Goal: Task Accomplishment & Management: Use online tool/utility

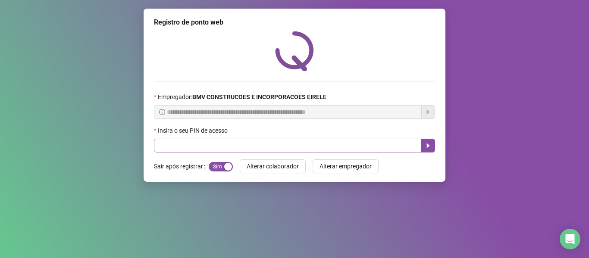
click at [207, 144] on input "text" at bounding box center [288, 146] width 268 height 14
type input "*****"
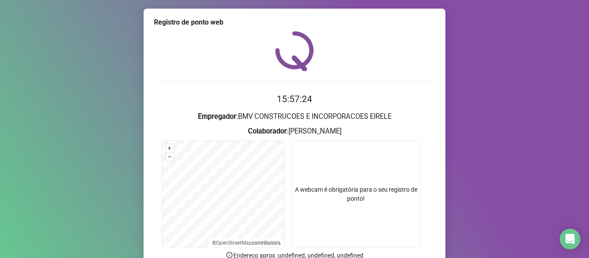
scroll to position [78, 0]
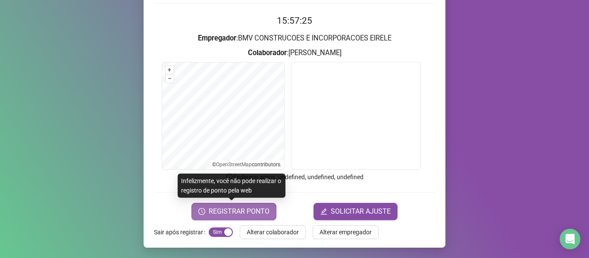
click at [222, 210] on span "REGISTRAR PONTO" at bounding box center [239, 212] width 61 height 10
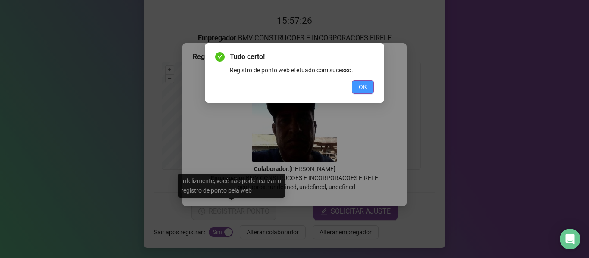
click at [355, 88] on button "OK" at bounding box center [363, 87] width 22 height 14
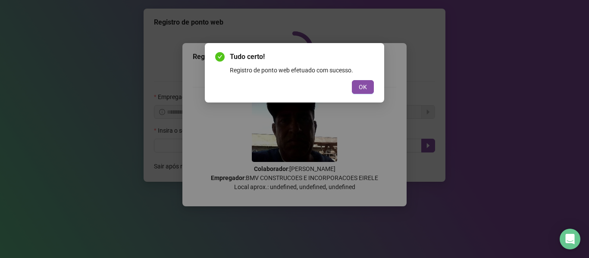
scroll to position [0, 0]
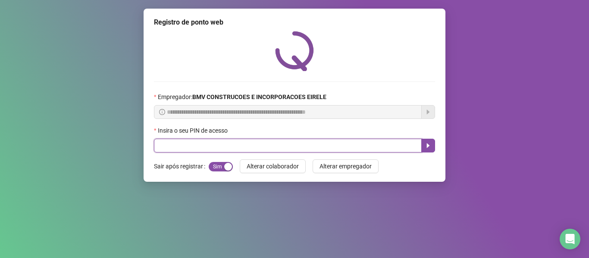
click at [380, 145] on input "text" at bounding box center [288, 146] width 268 height 14
type input "*****"
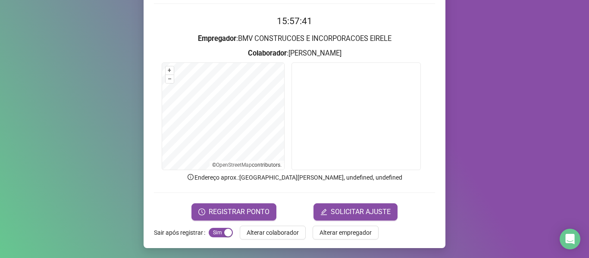
scroll to position [78, 0]
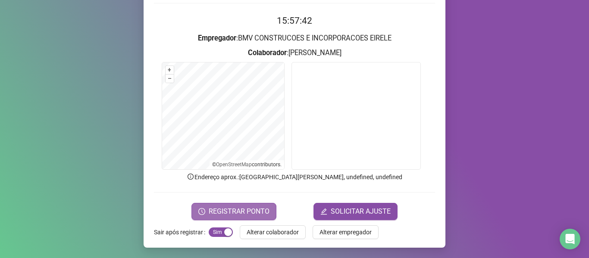
click at [238, 208] on span "REGISTRAR PONTO" at bounding box center [239, 212] width 61 height 10
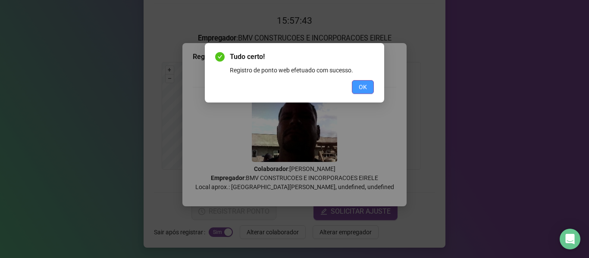
drag, startPoint x: 362, startPoint y: 77, endPoint x: 362, endPoint y: 82, distance: 4.7
click at [362, 78] on div "Tudo certo! Registro de ponto web efetuado com sucesso. OK" at bounding box center [294, 73] width 159 height 42
click at [362, 83] on span "OK" at bounding box center [363, 86] width 8 height 9
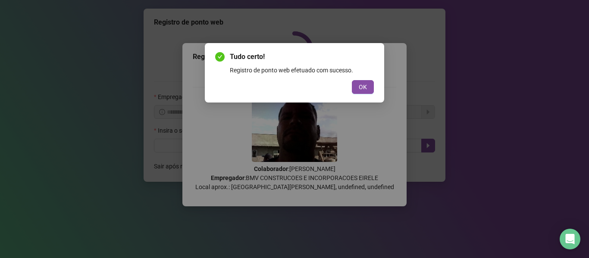
scroll to position [0, 0]
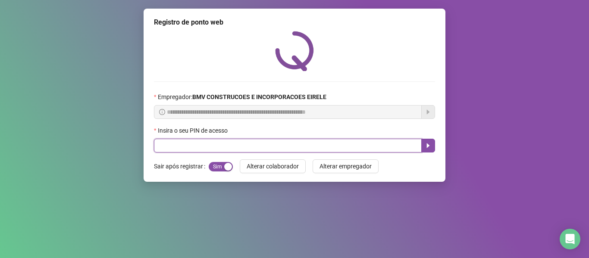
click at [406, 150] on input "text" at bounding box center [288, 146] width 268 height 14
type input "*****"
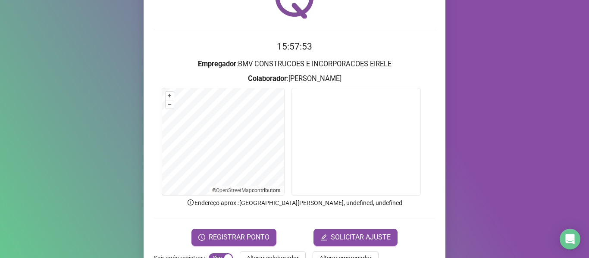
scroll to position [78, 0]
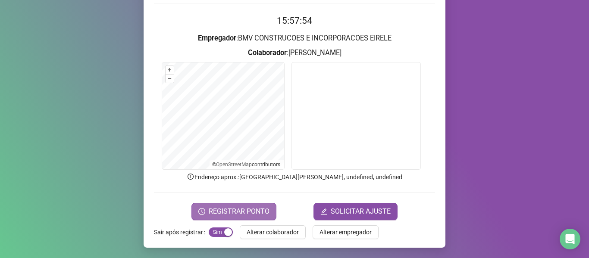
click at [232, 210] on span "REGISTRAR PONTO" at bounding box center [239, 212] width 61 height 10
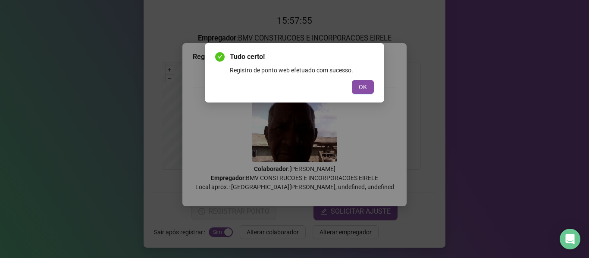
drag, startPoint x: 367, startPoint y: 87, endPoint x: 363, endPoint y: 124, distance: 37.3
click at [367, 87] on button "OK" at bounding box center [363, 87] width 22 height 14
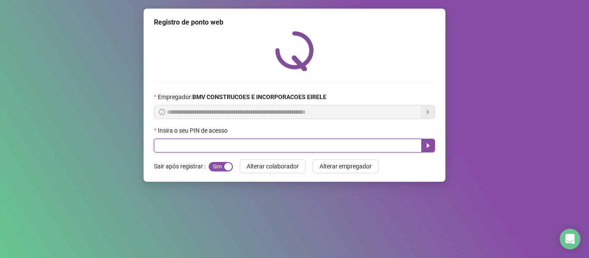
click at [381, 144] on input "text" at bounding box center [288, 146] width 268 height 14
type input "*****"
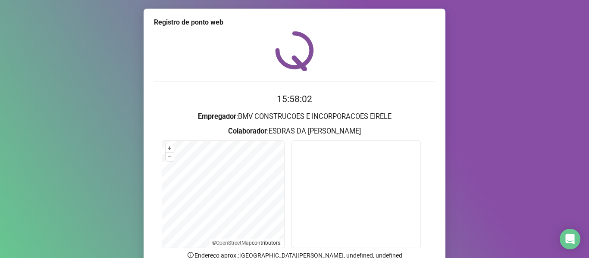
scroll to position [43, 0]
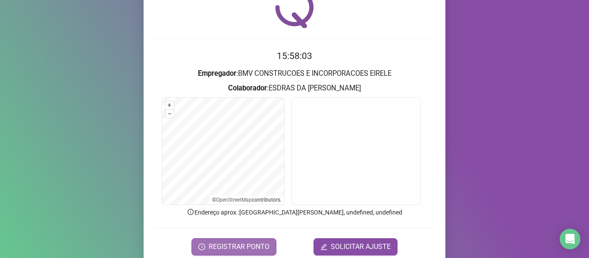
click at [222, 246] on span "REGISTRAR PONTO" at bounding box center [239, 247] width 61 height 10
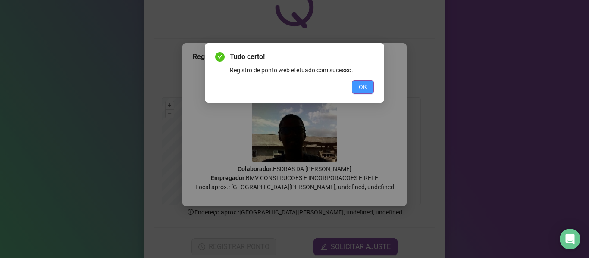
click at [366, 88] on span "OK" at bounding box center [363, 86] width 8 height 9
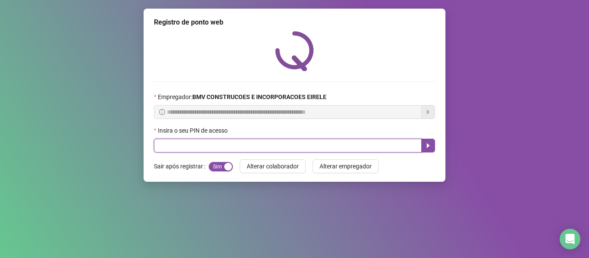
click at [402, 150] on input "text" at bounding box center [288, 146] width 268 height 14
type input "*****"
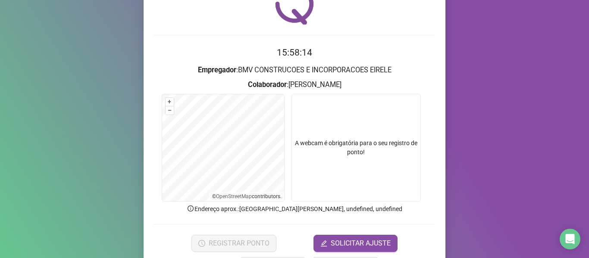
scroll to position [78, 0]
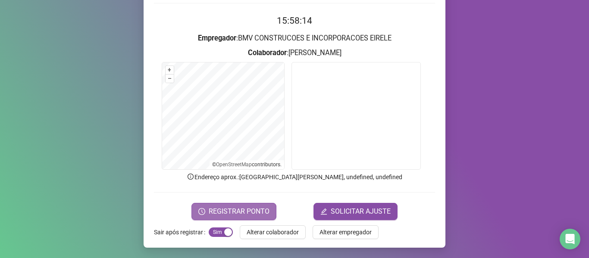
click at [244, 213] on span "REGISTRAR PONTO" at bounding box center [239, 212] width 61 height 10
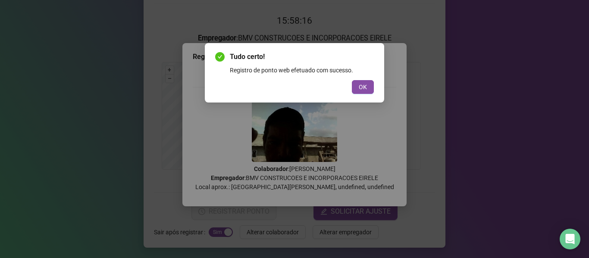
drag, startPoint x: 357, startPoint y: 80, endPoint x: 357, endPoint y: 88, distance: 8.2
click at [357, 82] on button "OK" at bounding box center [363, 87] width 22 height 14
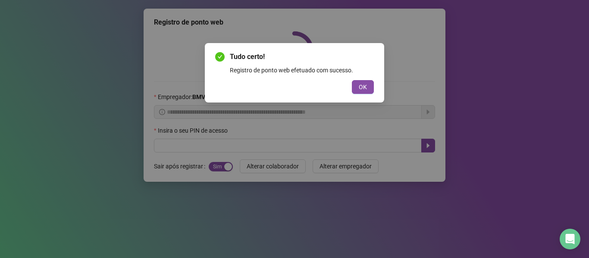
scroll to position [0, 0]
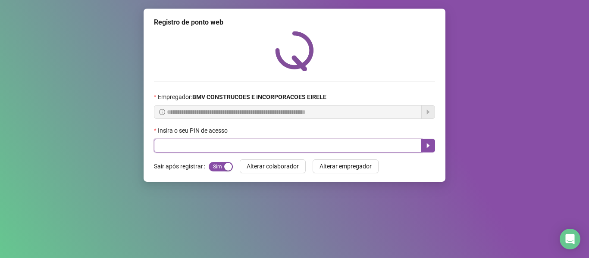
click at [377, 147] on input "text" at bounding box center [288, 146] width 268 height 14
type input "*****"
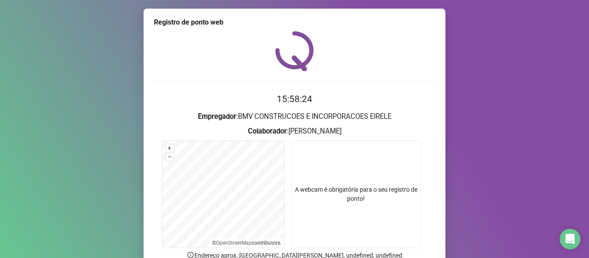
scroll to position [43, 0]
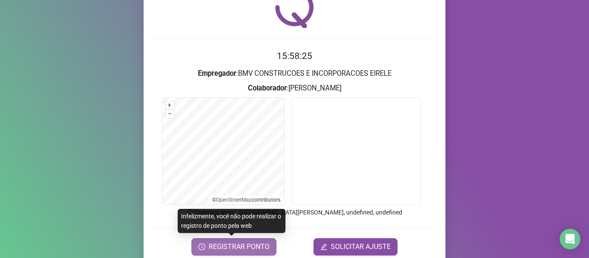
click at [252, 245] on span "REGISTRAR PONTO" at bounding box center [239, 247] width 61 height 10
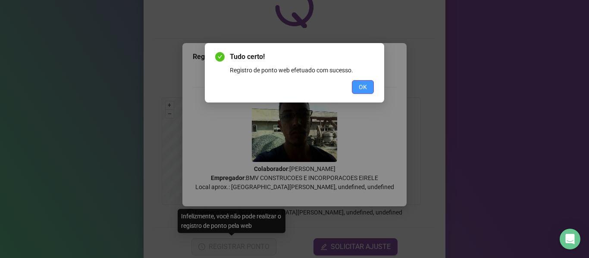
click at [360, 90] on span "OK" at bounding box center [363, 86] width 8 height 9
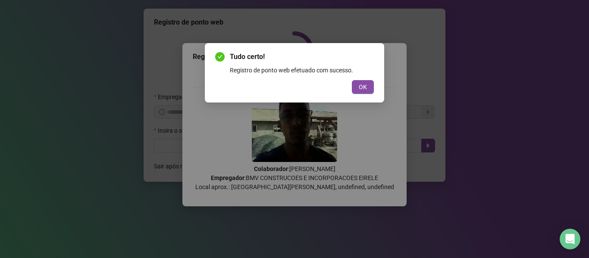
scroll to position [0, 0]
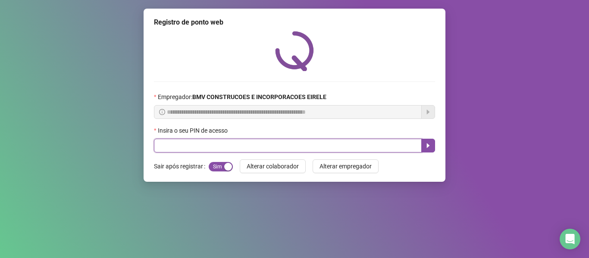
click at [381, 145] on input "text" at bounding box center [288, 146] width 268 height 14
type input "*****"
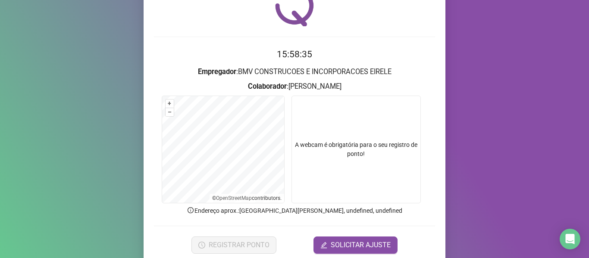
scroll to position [78, 0]
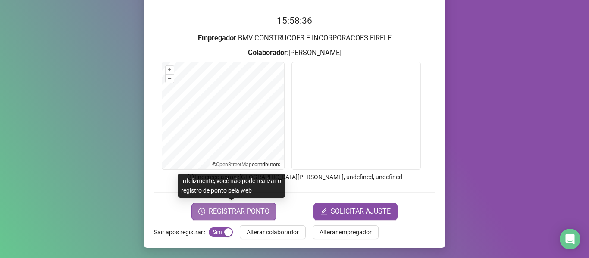
click at [223, 216] on span "REGISTRAR PONTO" at bounding box center [239, 212] width 61 height 10
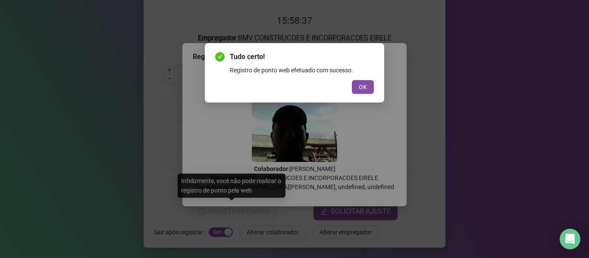
drag, startPoint x: 360, startPoint y: 87, endPoint x: 375, endPoint y: 124, distance: 39.9
click at [360, 88] on span "OK" at bounding box center [363, 86] width 8 height 9
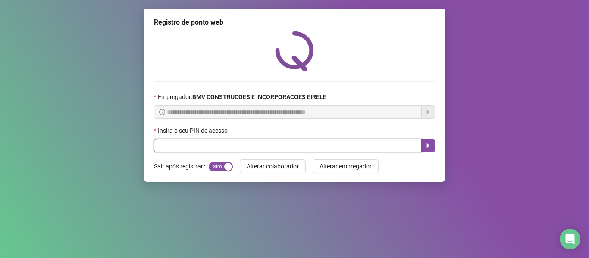
click at [388, 143] on input "text" at bounding box center [288, 146] width 268 height 14
type input "*****"
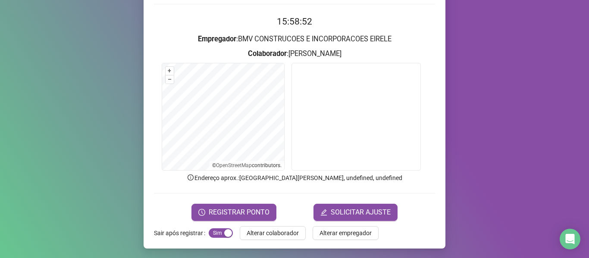
scroll to position [78, 0]
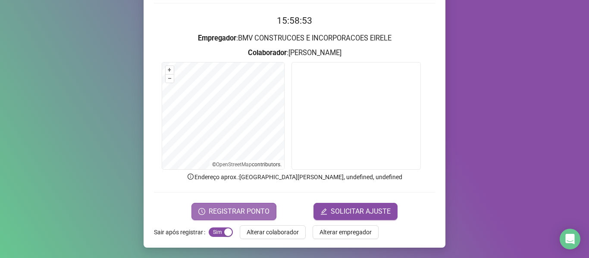
click at [260, 207] on span "REGISTRAR PONTO" at bounding box center [239, 212] width 61 height 10
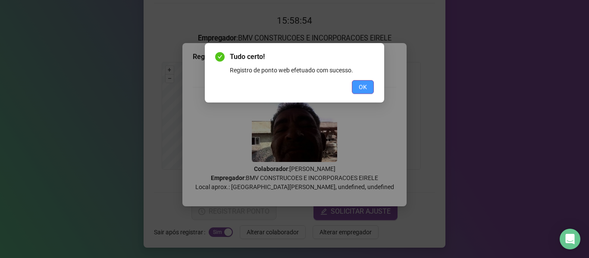
click at [360, 87] on span "OK" at bounding box center [363, 86] width 8 height 9
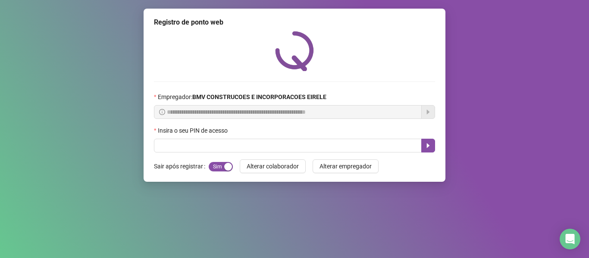
scroll to position [0, 0]
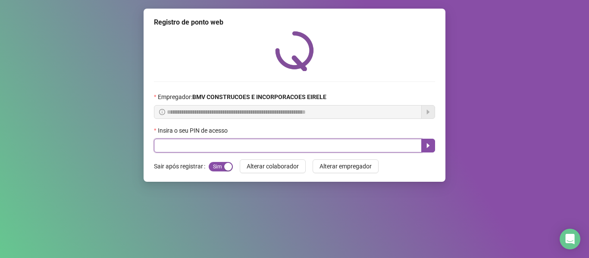
click at [392, 149] on input "text" at bounding box center [288, 146] width 268 height 14
type input "*****"
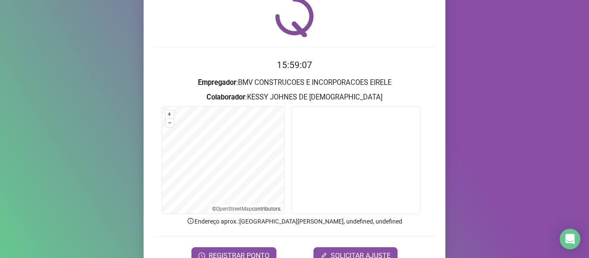
scroll to position [78, 0]
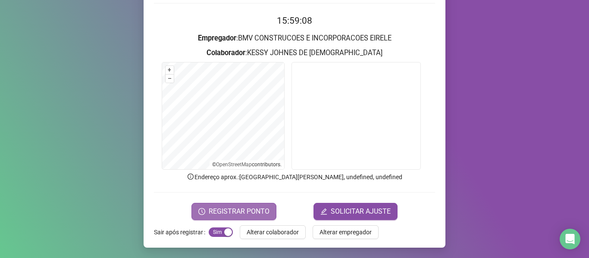
click at [237, 213] on span "REGISTRAR PONTO" at bounding box center [239, 212] width 61 height 10
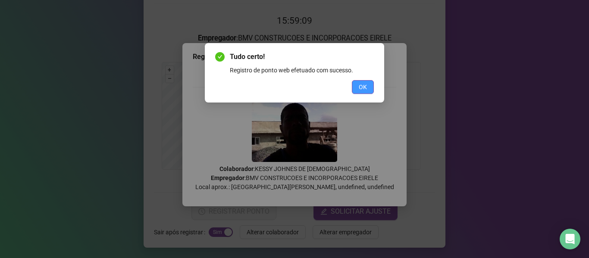
click at [359, 83] on span "OK" at bounding box center [363, 86] width 8 height 9
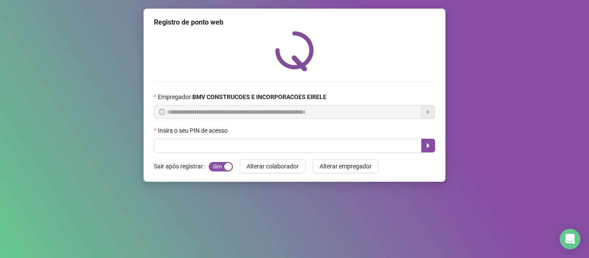
scroll to position [0, 0]
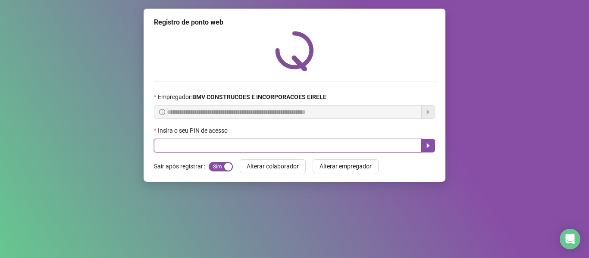
click at [371, 146] on input "text" at bounding box center [288, 146] width 268 height 14
type input "*****"
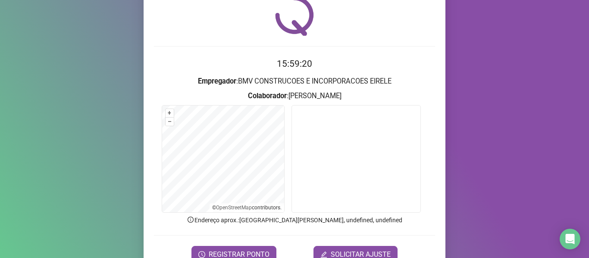
scroll to position [78, 0]
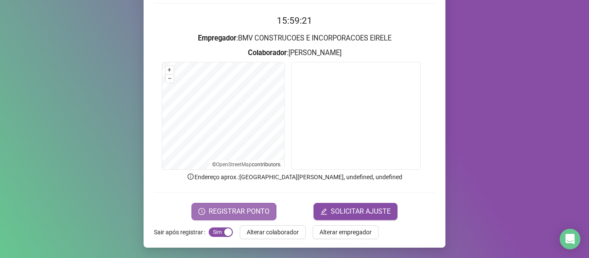
click at [240, 215] on span "REGISTRAR PONTO" at bounding box center [239, 212] width 61 height 10
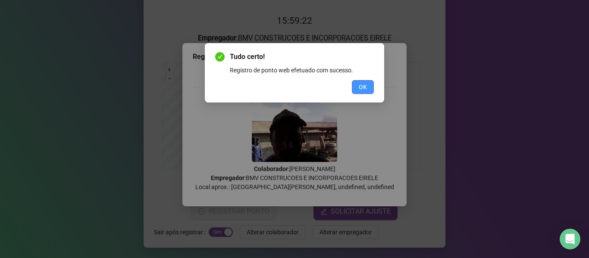
click at [358, 85] on button "OK" at bounding box center [363, 87] width 22 height 14
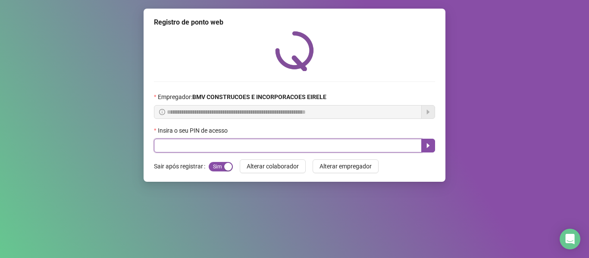
click at [381, 146] on input "text" at bounding box center [288, 146] width 268 height 14
type input "*****"
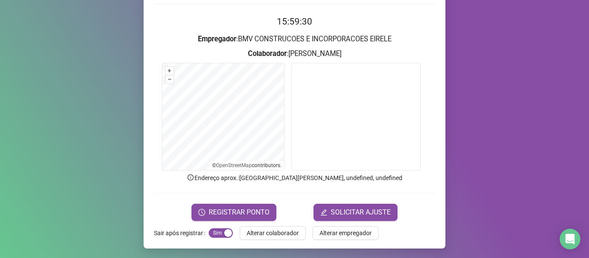
scroll to position [78, 0]
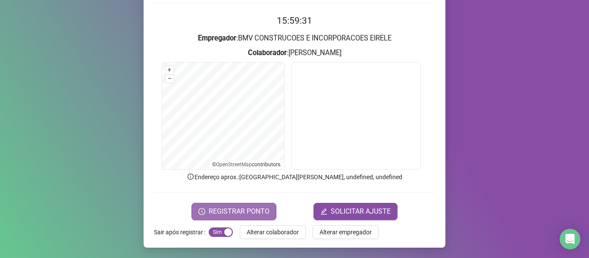
click at [260, 209] on span "REGISTRAR PONTO" at bounding box center [239, 212] width 61 height 10
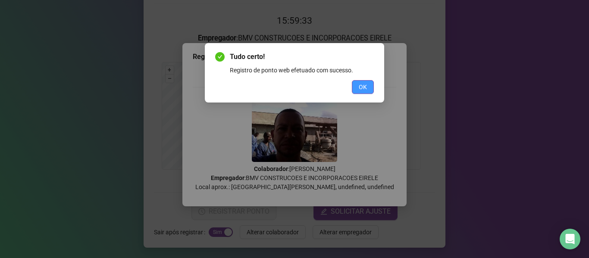
click at [364, 87] on span "OK" at bounding box center [363, 86] width 8 height 9
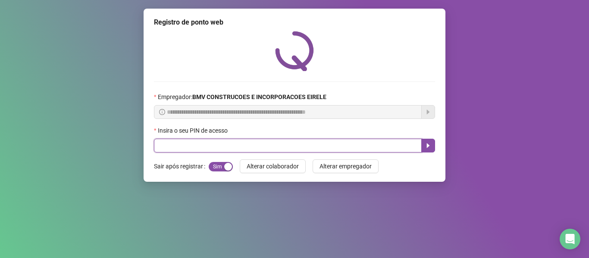
click at [380, 141] on input "text" at bounding box center [288, 146] width 268 height 14
type input "*****"
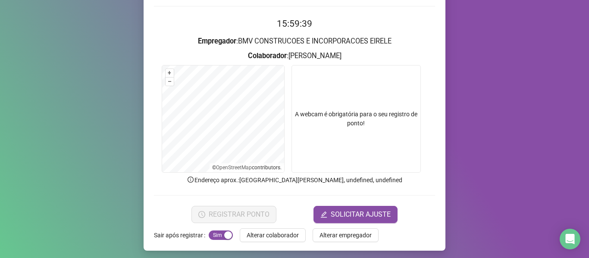
scroll to position [78, 0]
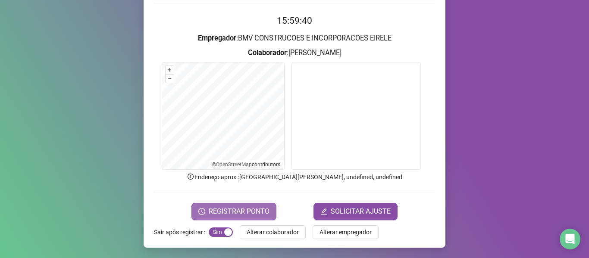
click at [227, 207] on span "REGISTRAR PONTO" at bounding box center [239, 212] width 61 height 10
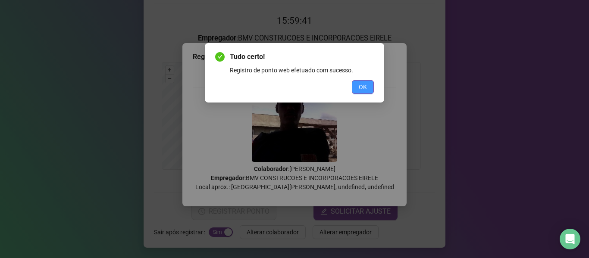
click at [370, 91] on button "OK" at bounding box center [363, 87] width 22 height 14
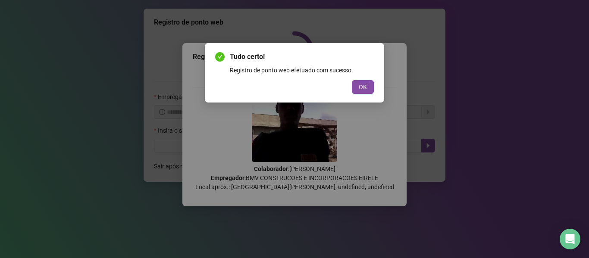
scroll to position [0, 0]
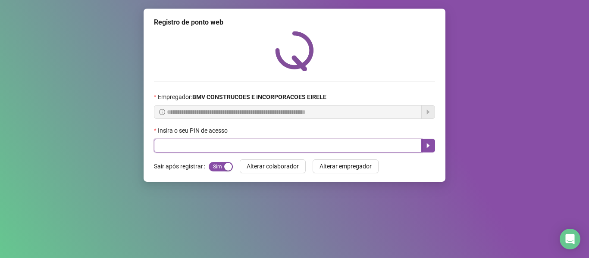
click at [376, 149] on input "text" at bounding box center [288, 146] width 268 height 14
type input "*****"
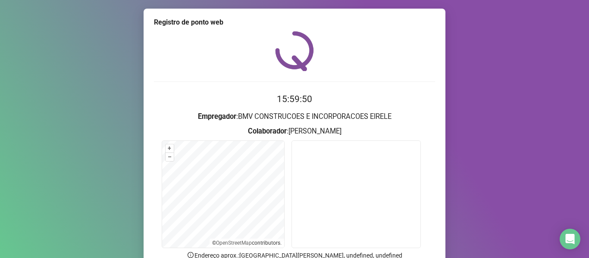
scroll to position [43, 0]
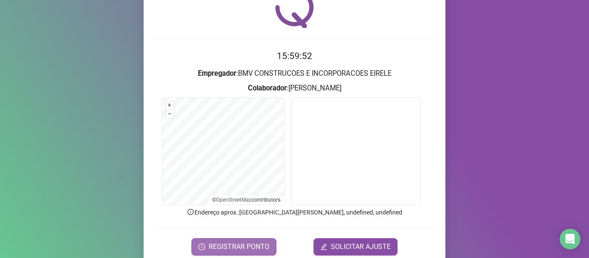
click at [247, 242] on span "REGISTRAR PONTO" at bounding box center [239, 247] width 61 height 10
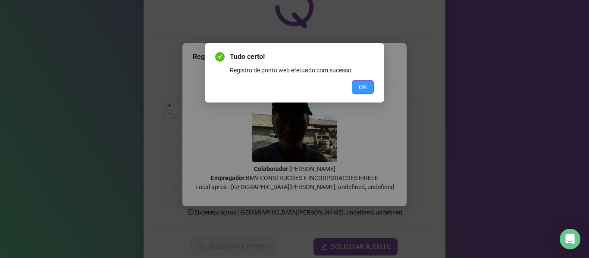
click at [363, 86] on span "OK" at bounding box center [363, 86] width 8 height 9
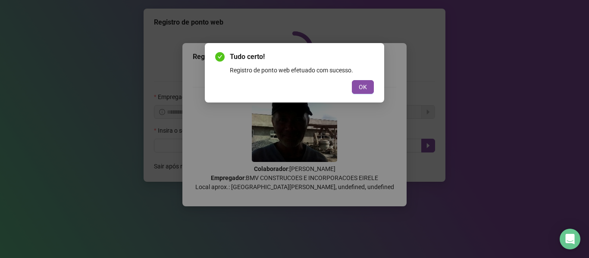
scroll to position [0, 0]
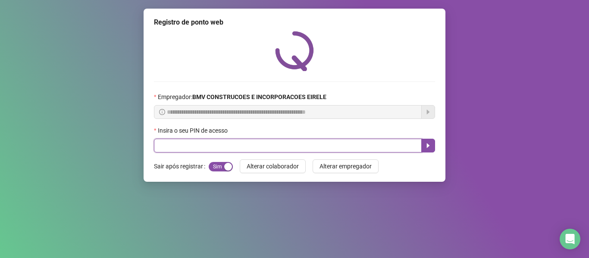
click at [373, 147] on input "text" at bounding box center [288, 146] width 268 height 14
type input "*****"
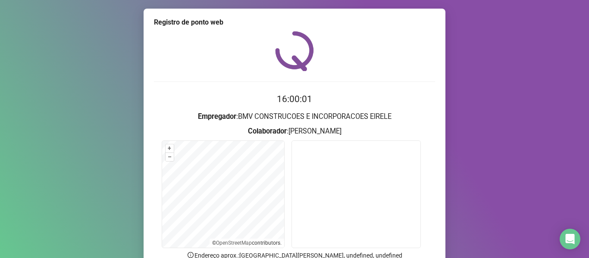
scroll to position [78, 0]
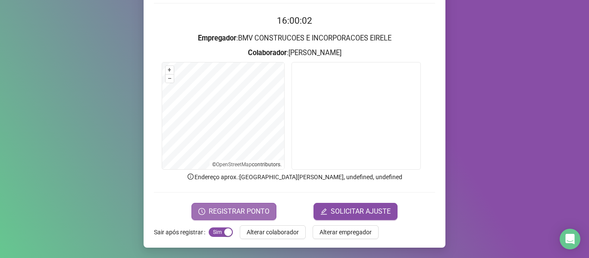
click at [263, 206] on button "REGISTRAR PONTO" at bounding box center [233, 211] width 85 height 17
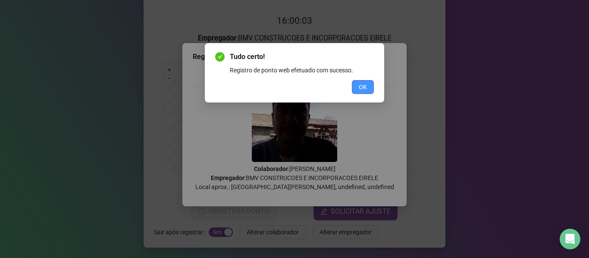
click at [357, 89] on button "OK" at bounding box center [363, 87] width 22 height 14
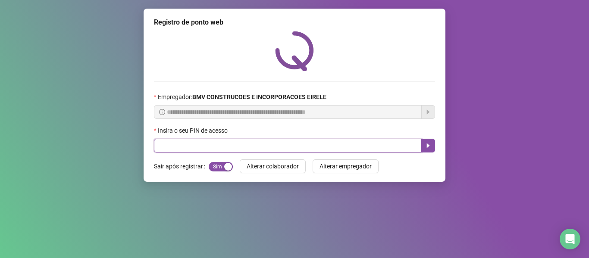
click at [409, 147] on input "text" at bounding box center [288, 146] width 268 height 14
type input "*****"
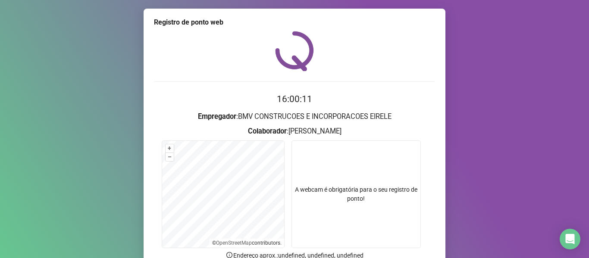
scroll to position [78, 0]
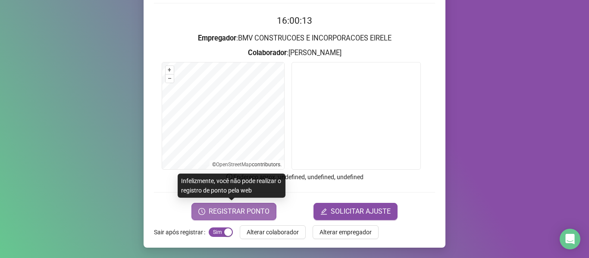
click at [227, 206] on button "REGISTRAR PONTO" at bounding box center [233, 211] width 85 height 17
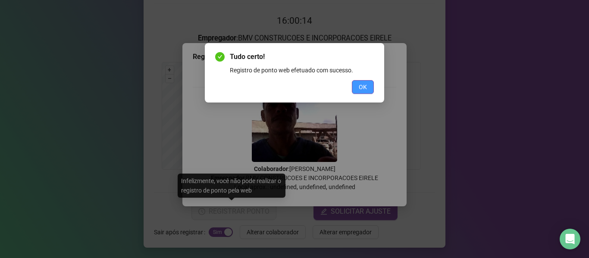
click at [367, 84] on button "OK" at bounding box center [363, 87] width 22 height 14
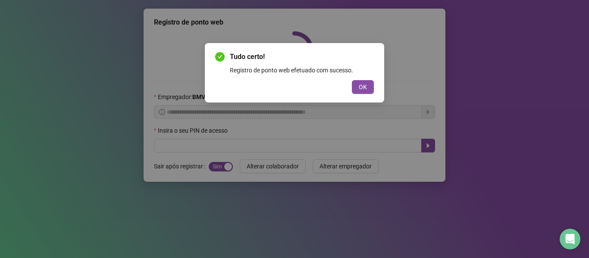
scroll to position [0, 0]
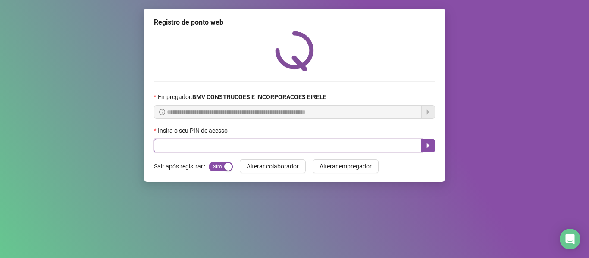
click at [385, 144] on input "text" at bounding box center [288, 146] width 268 height 14
type input "*****"
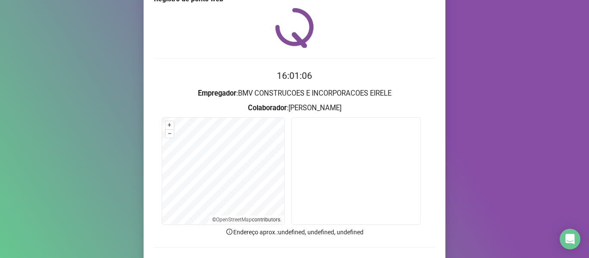
scroll to position [78, 0]
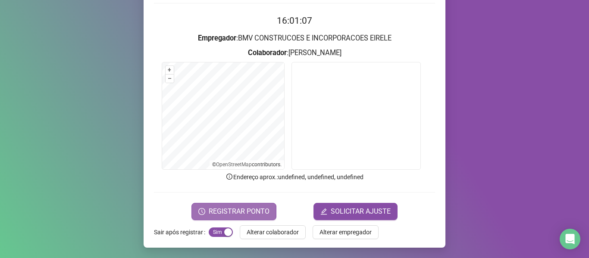
click at [207, 213] on button "REGISTRAR PONTO" at bounding box center [233, 211] width 85 height 17
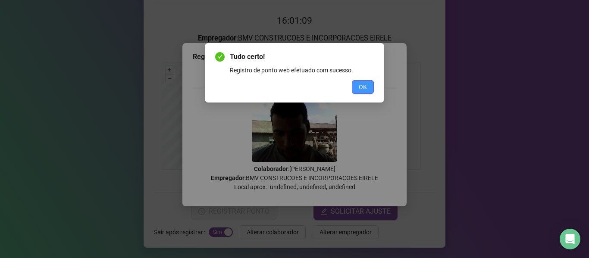
click at [363, 92] on button "OK" at bounding box center [363, 87] width 22 height 14
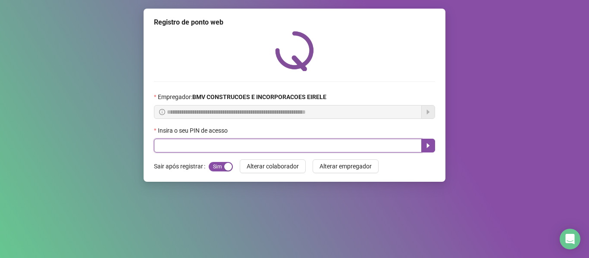
click at [371, 144] on input "text" at bounding box center [288, 146] width 268 height 14
